Goal: Transaction & Acquisition: Subscribe to service/newsletter

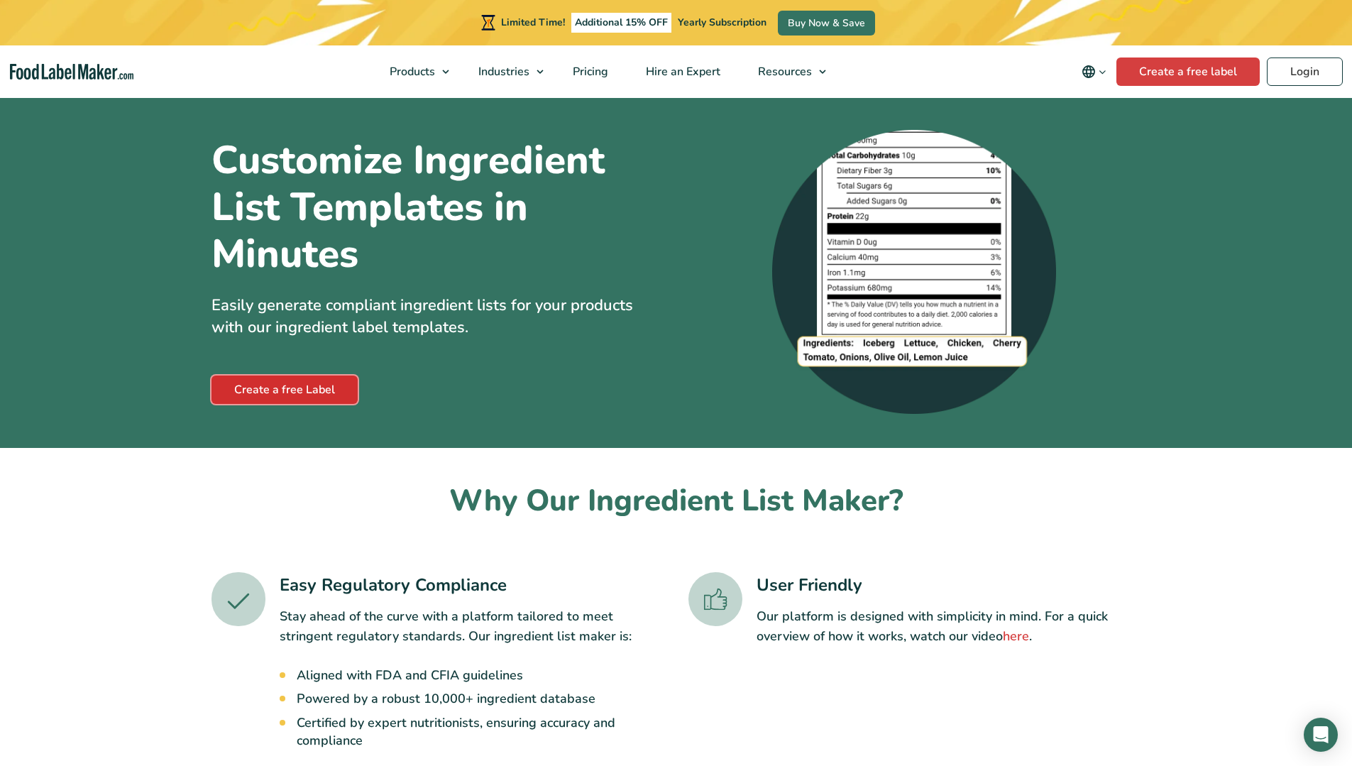
click at [274, 383] on link "Create a free Label" at bounding box center [285, 389] width 146 height 28
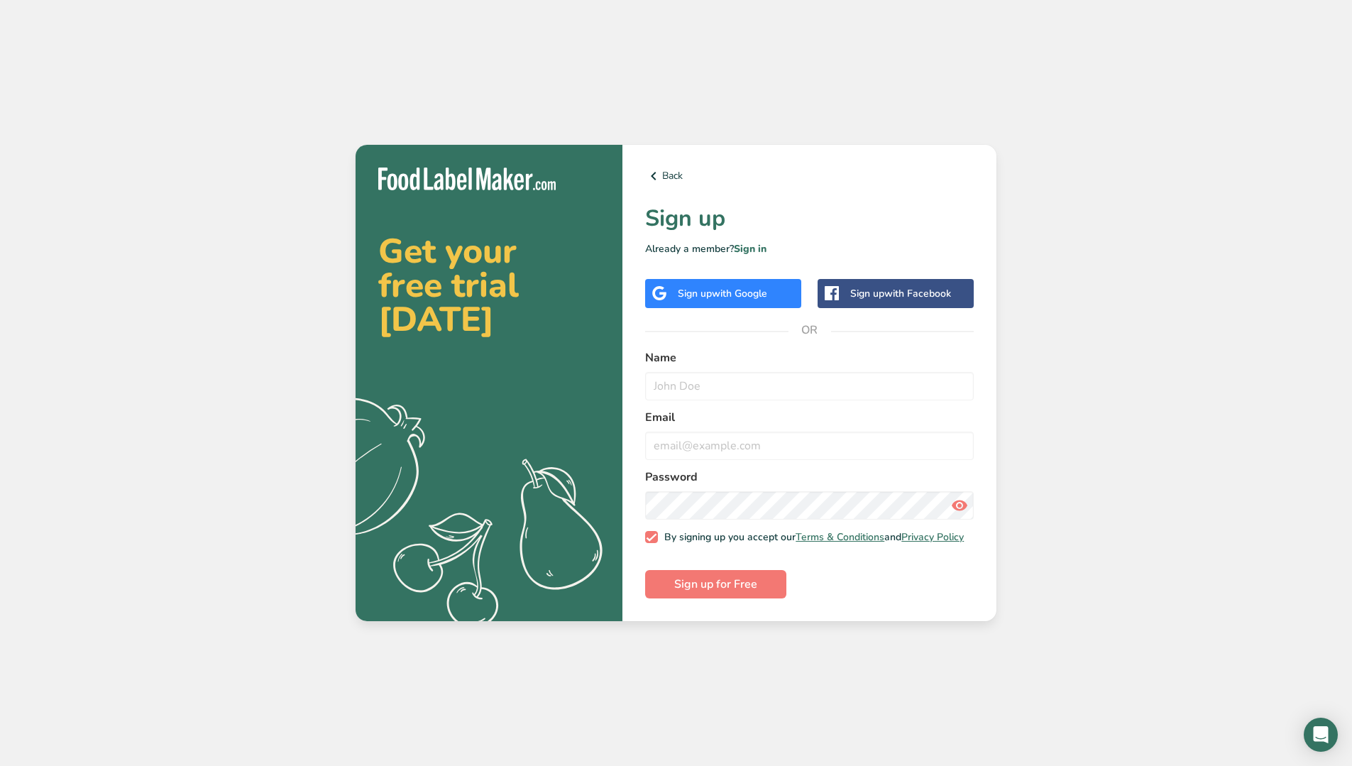
click at [129, 140] on div "Get your free trial today .a{fill:#f5f3ed;} Back Sign up Already a member? Sign…" at bounding box center [676, 383] width 1352 height 766
